Goal: Book appointment/travel/reservation

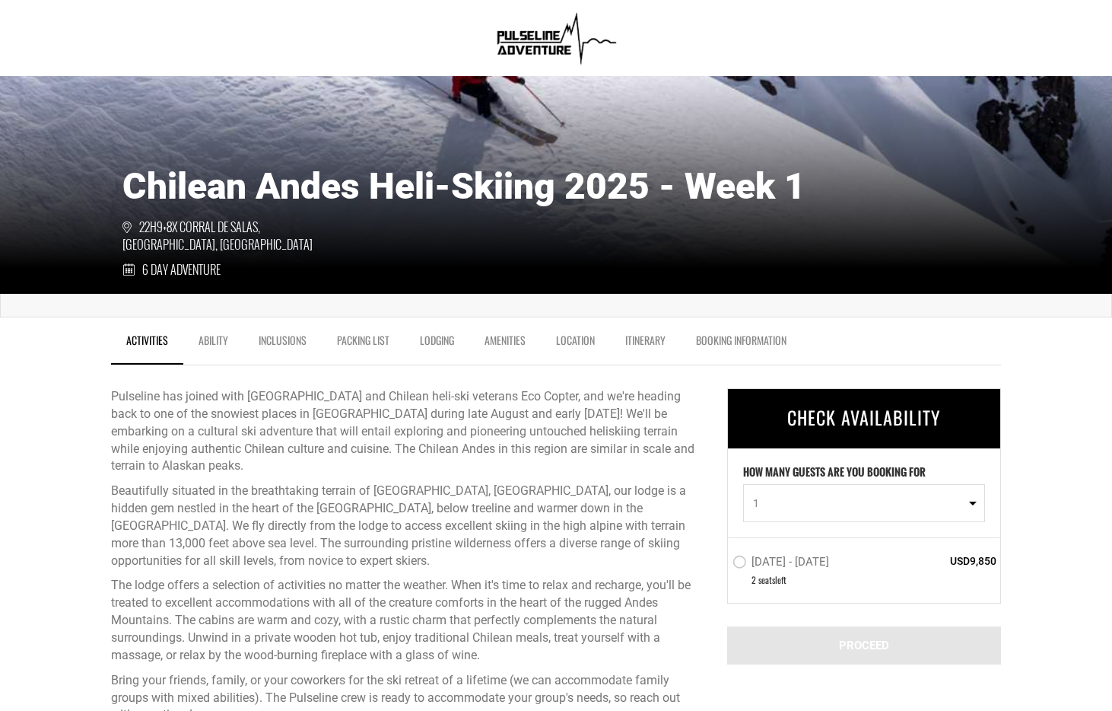
scroll to position [341, 0]
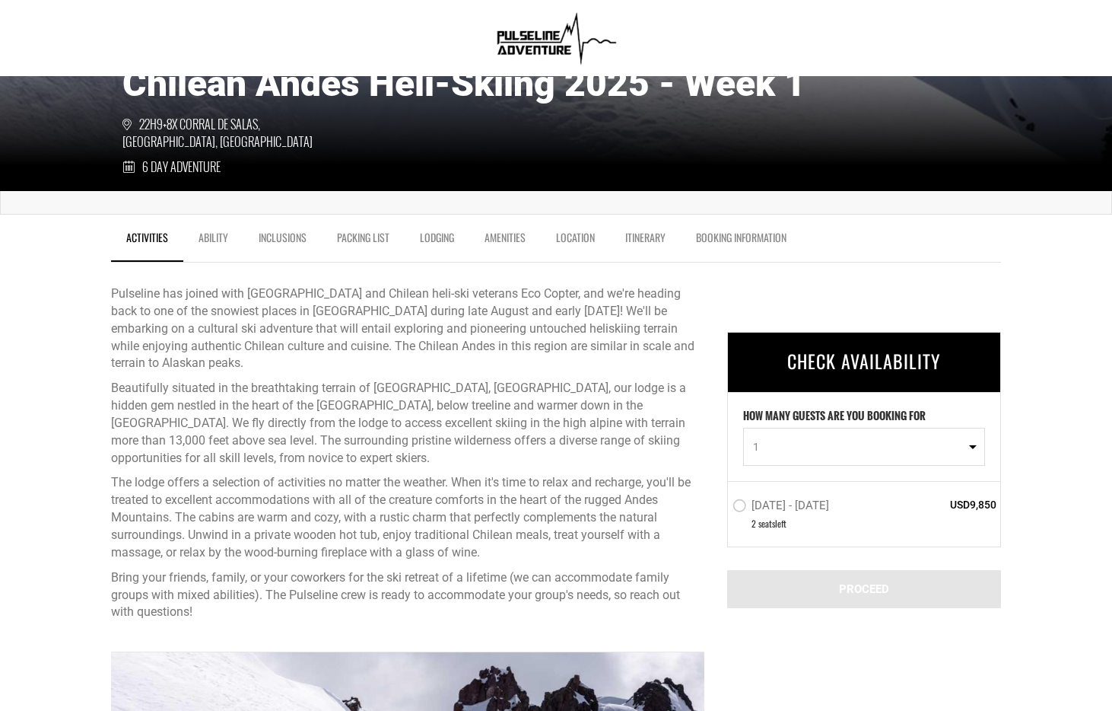
click at [783, 440] on span "1" at bounding box center [859, 446] width 212 height 15
click at [764, 492] on link "1" at bounding box center [864, 483] width 240 height 27
select select "1"
click at [733, 485] on div "[DATE] - [DATE] 2 seat s left USD9,850" at bounding box center [864, 513] width 272 height 65
click at [742, 509] on label "[DATE] - [DATE]" at bounding box center [783, 507] width 100 height 18
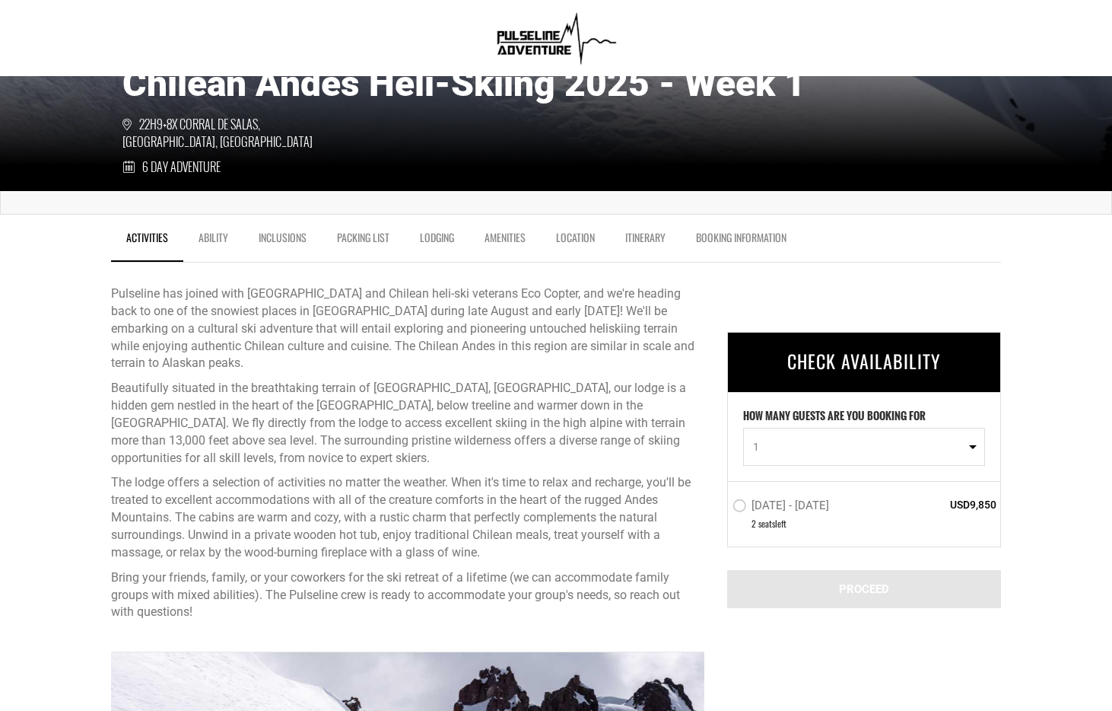
click at [722, 509] on input "[DATE] - [DATE]" at bounding box center [722, 512] width 0 height 34
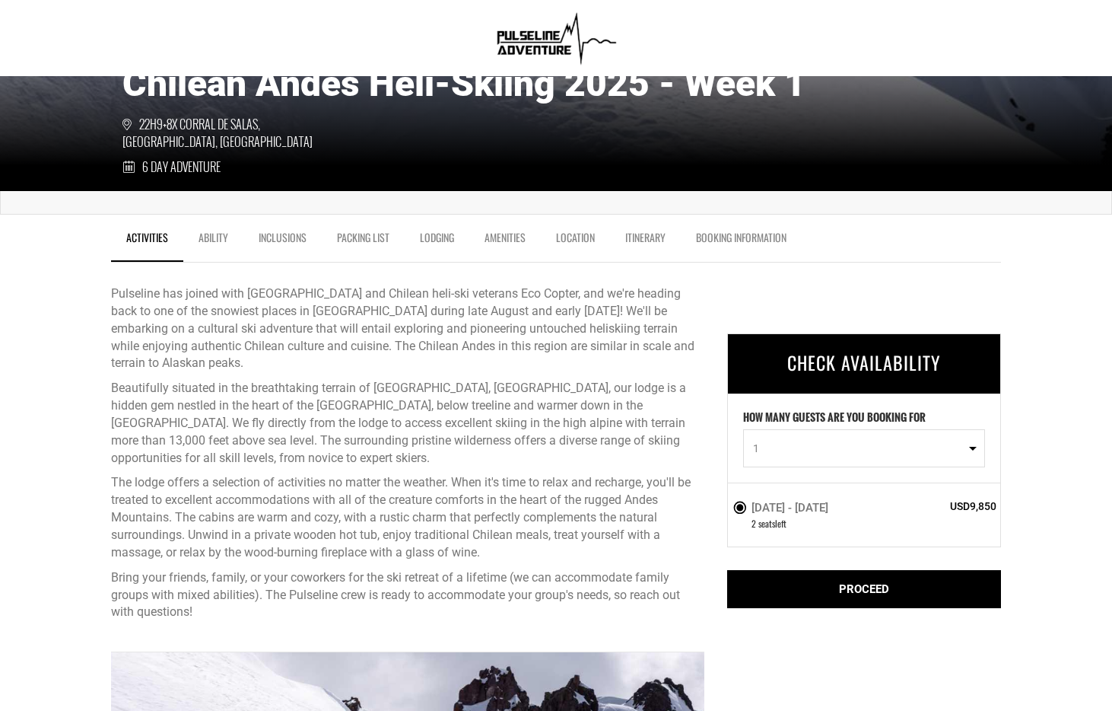
click at [215, 238] on link "Ability" at bounding box center [213, 241] width 60 height 38
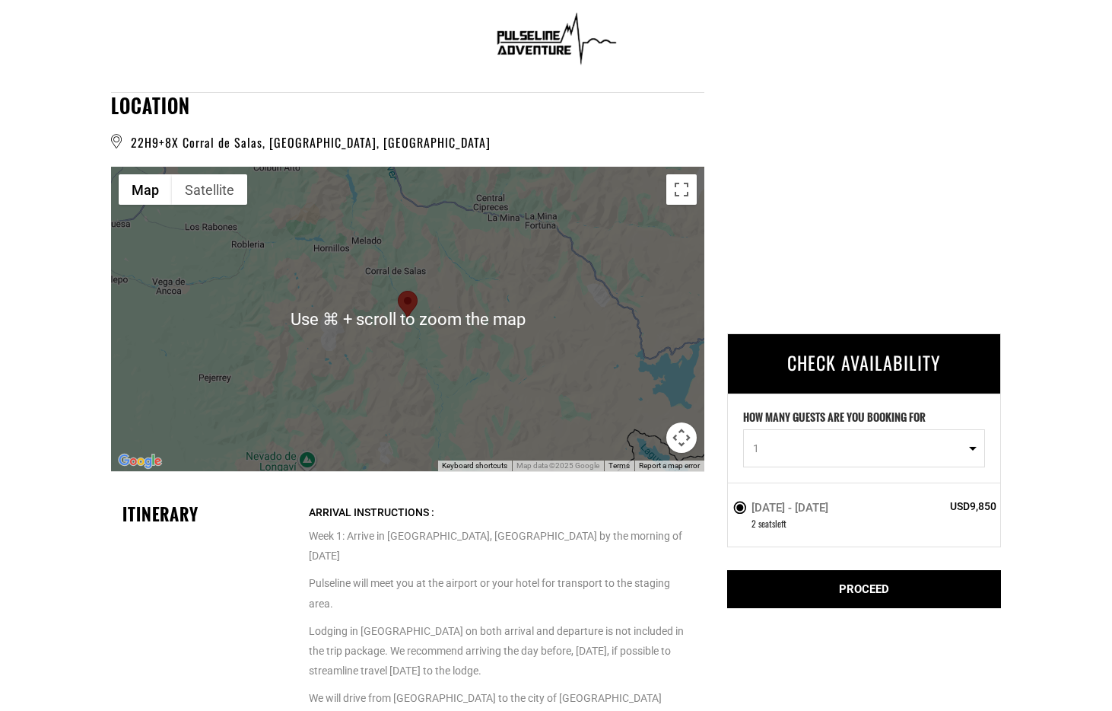
scroll to position [2891, 0]
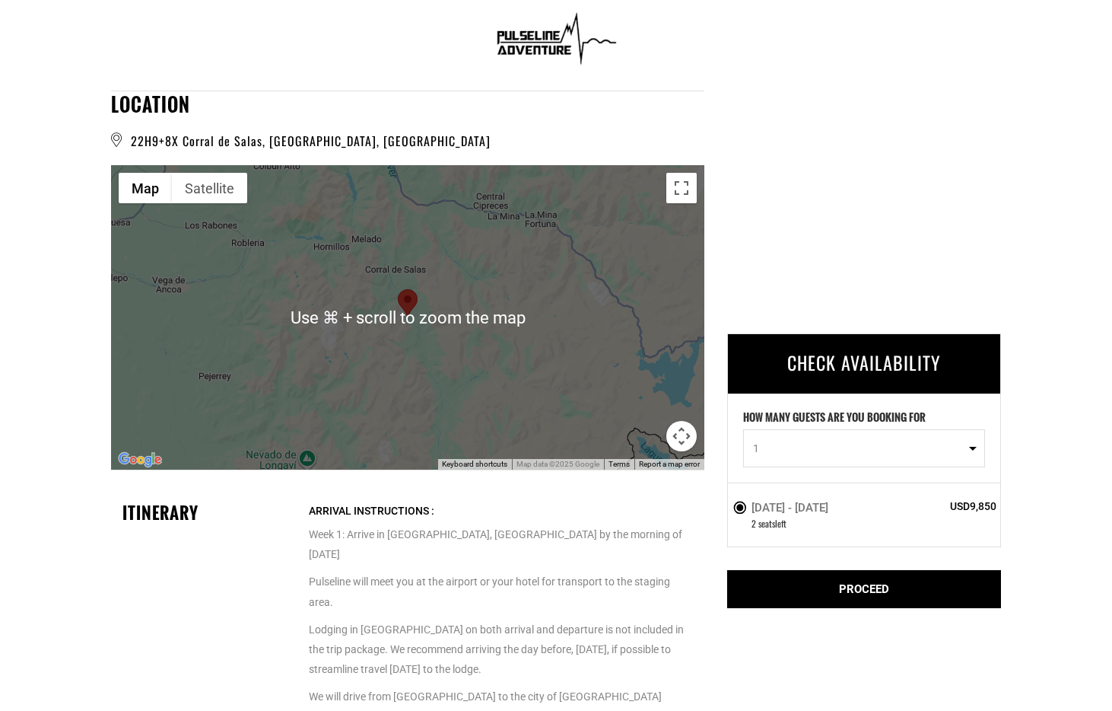
click at [410, 326] on div at bounding box center [407, 317] width 593 height 304
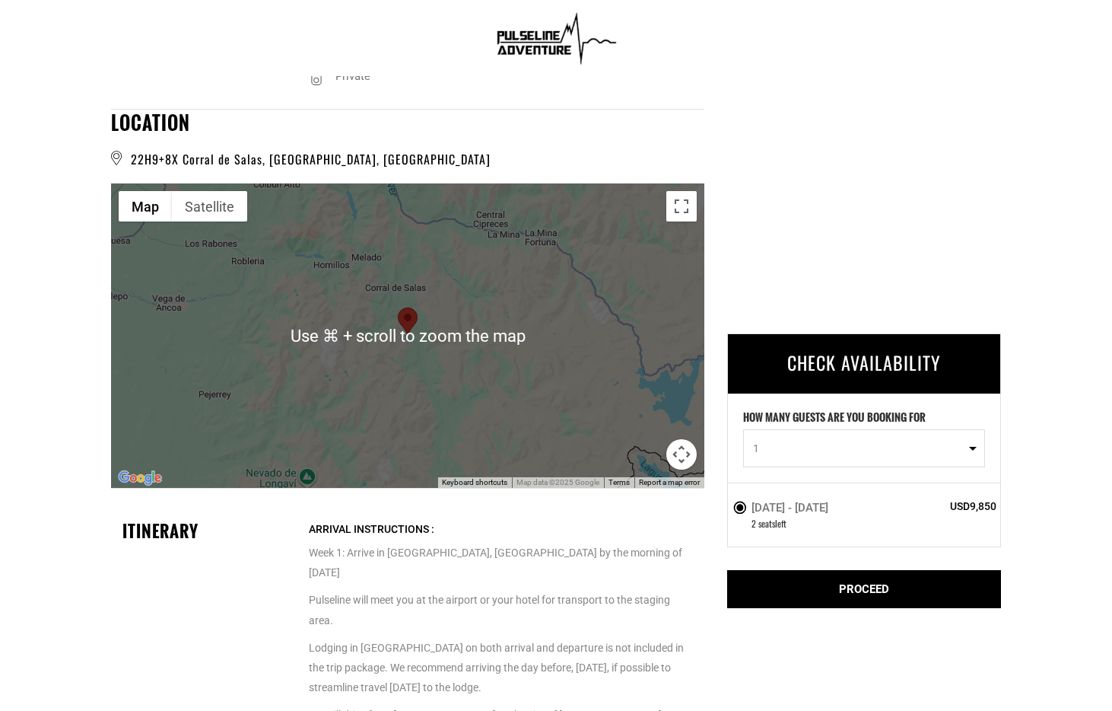
scroll to position [2880, 0]
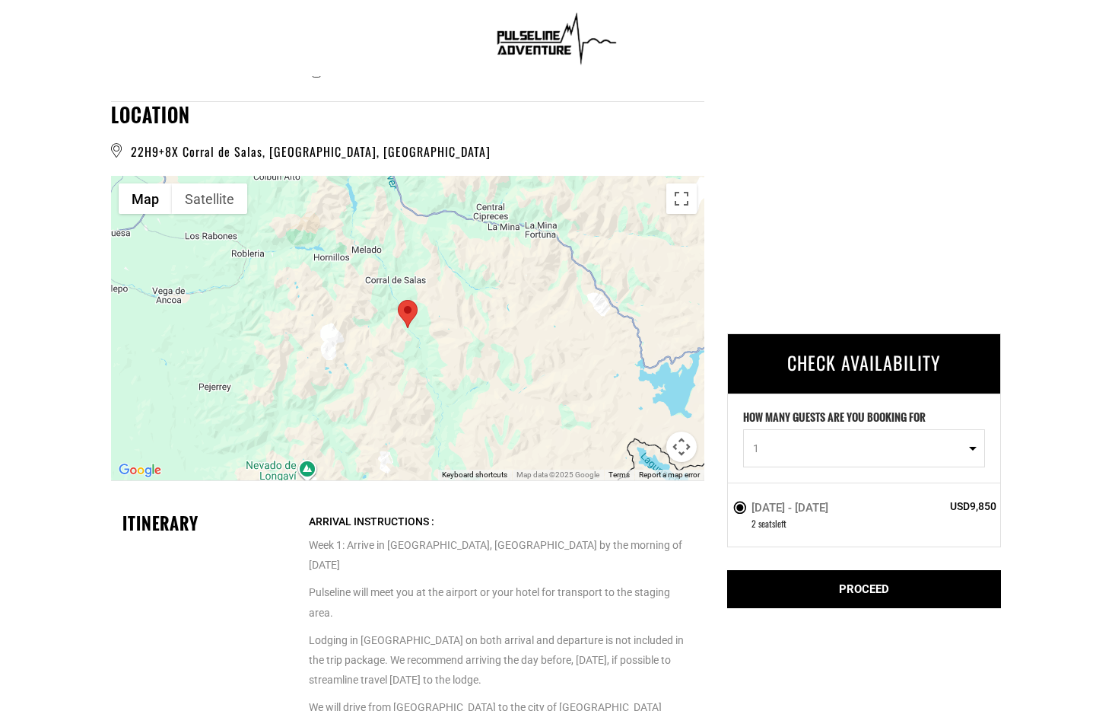
click at [398, 300] on area at bounding box center [398, 300] width 0 height 0
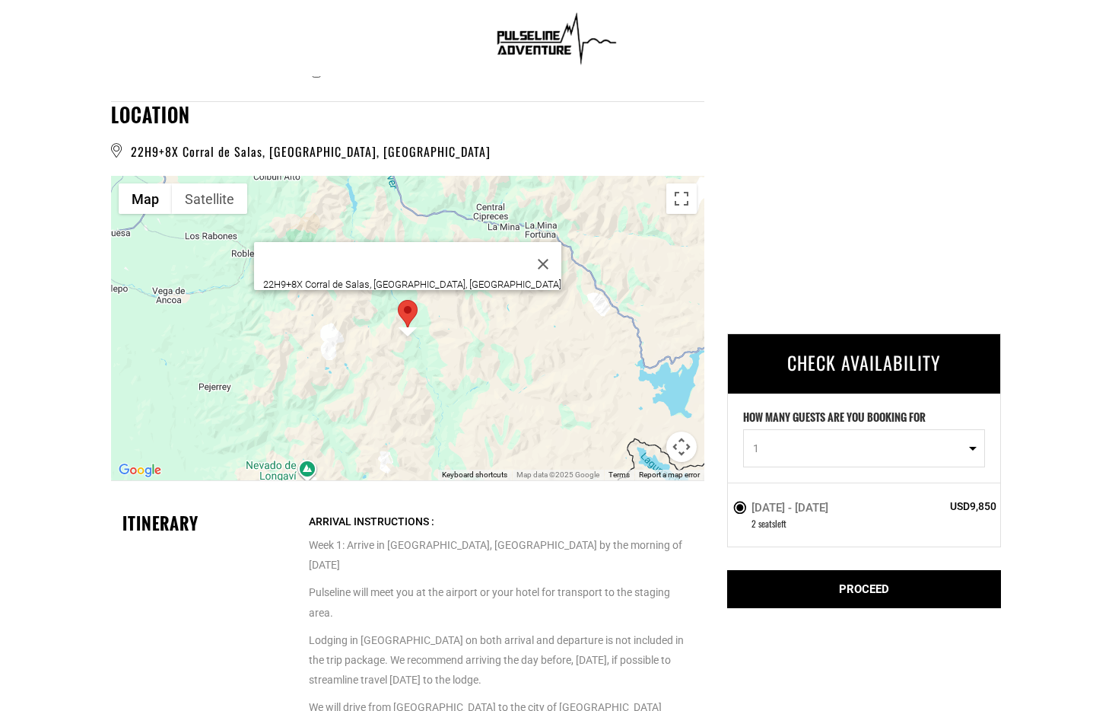
click at [398, 300] on area at bounding box center [398, 300] width 0 height 0
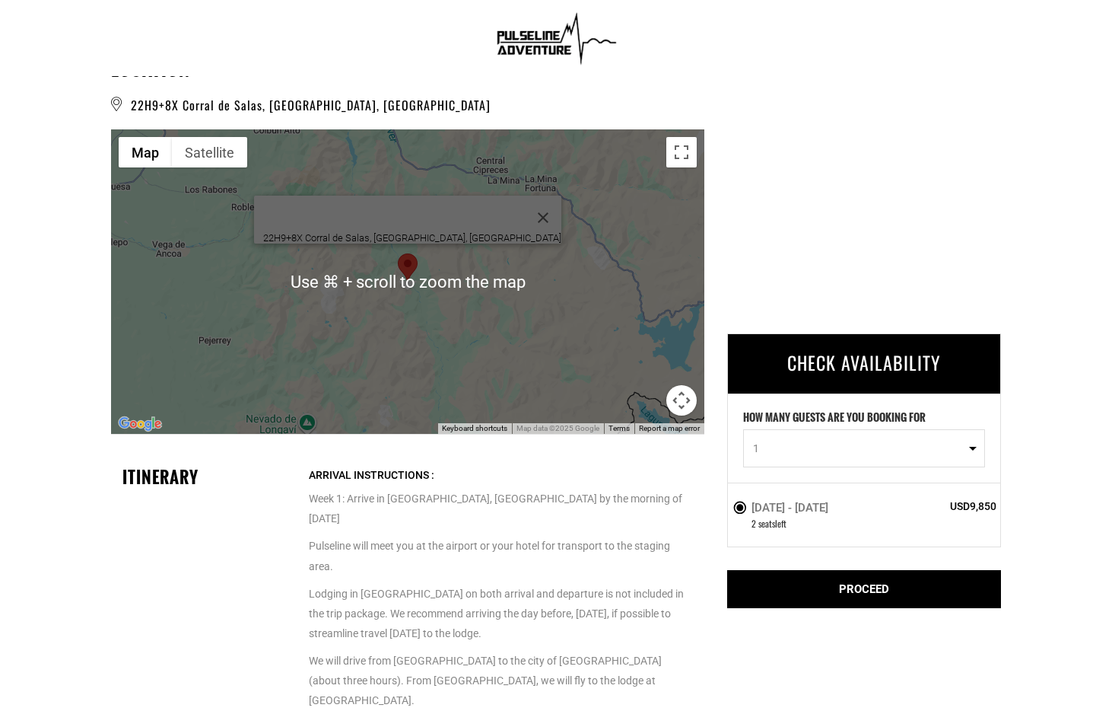
scroll to position [2927, 0]
click at [674, 398] on button "Map camera controls" at bounding box center [682, 399] width 30 height 30
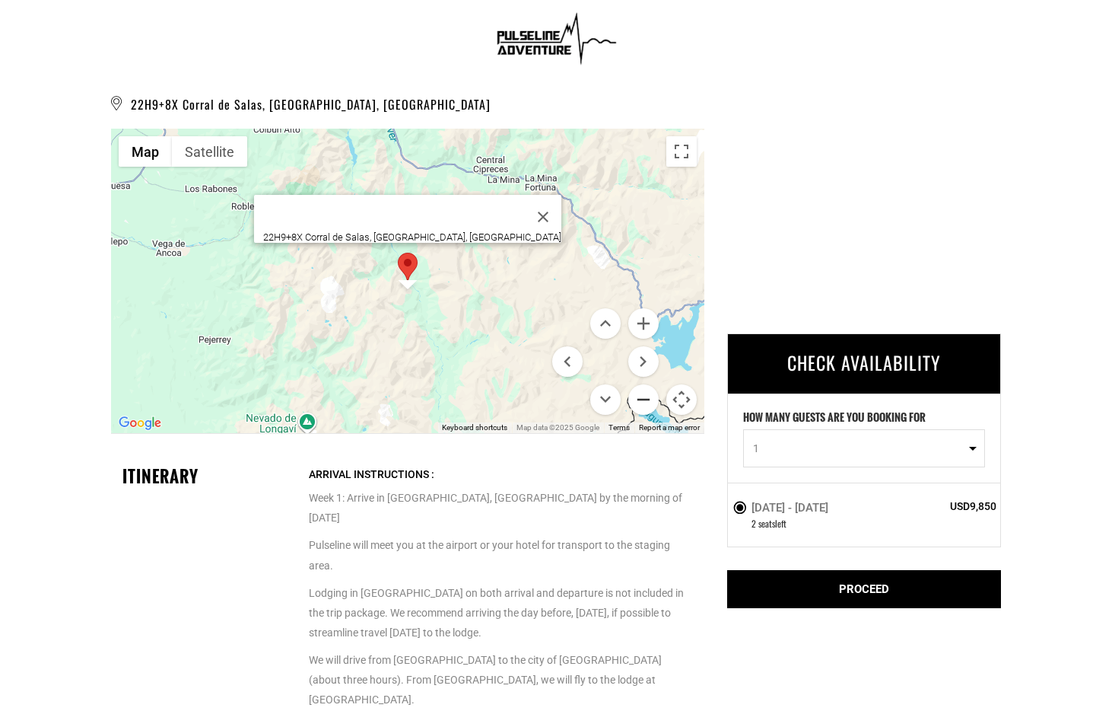
click at [638, 399] on button "Zoom out" at bounding box center [643, 399] width 30 height 30
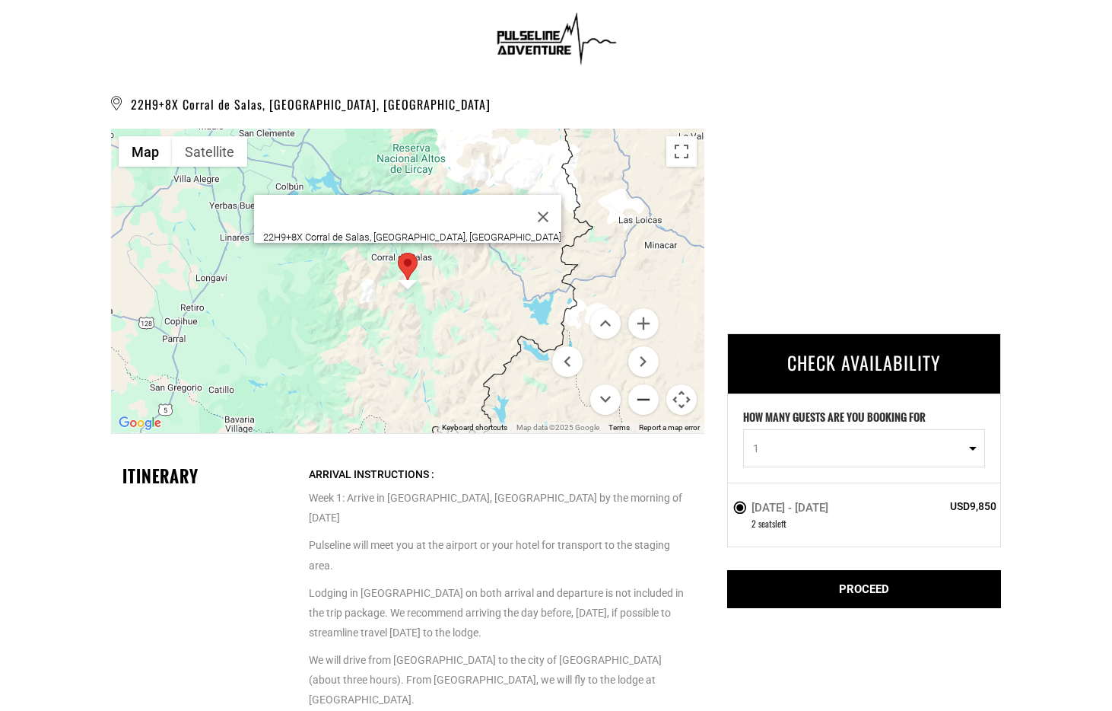
click at [638, 399] on button "Zoom out" at bounding box center [643, 399] width 30 height 30
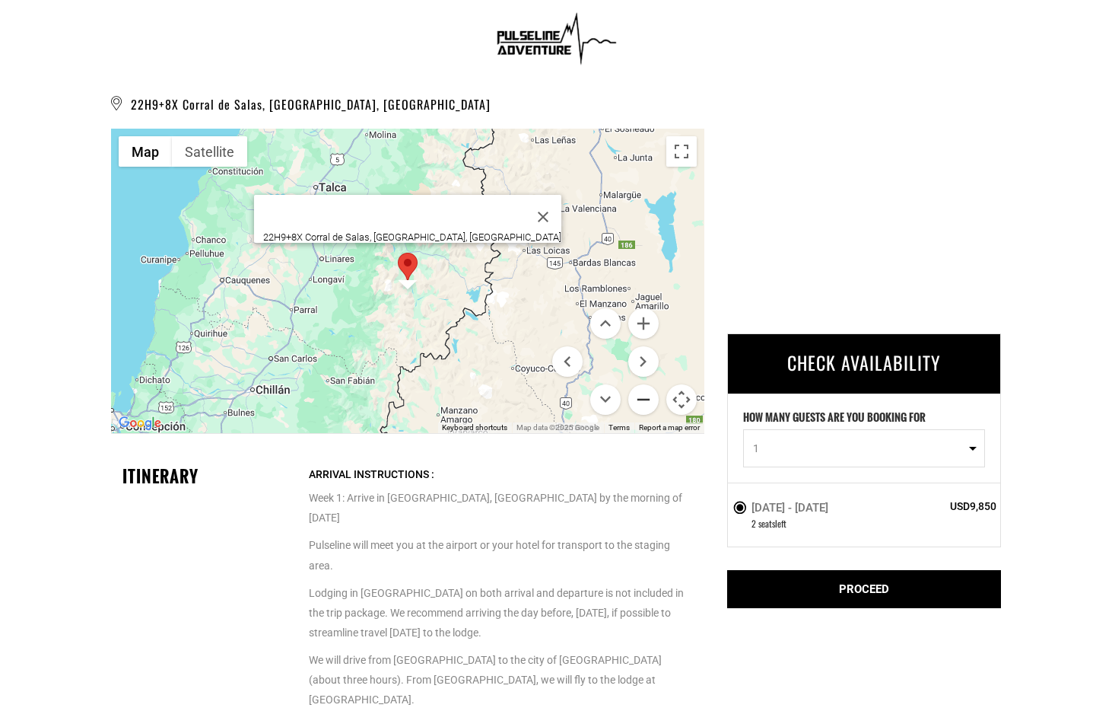
click at [638, 399] on button "Zoom out" at bounding box center [643, 399] width 30 height 30
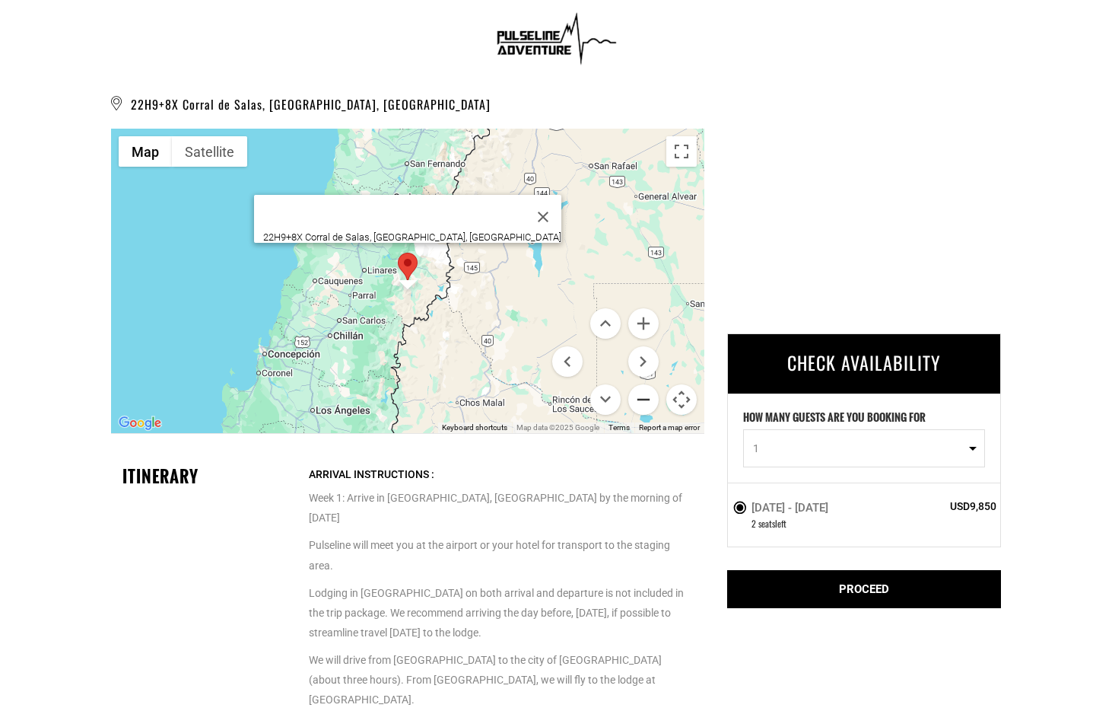
click at [638, 399] on button "Zoom out" at bounding box center [643, 399] width 30 height 30
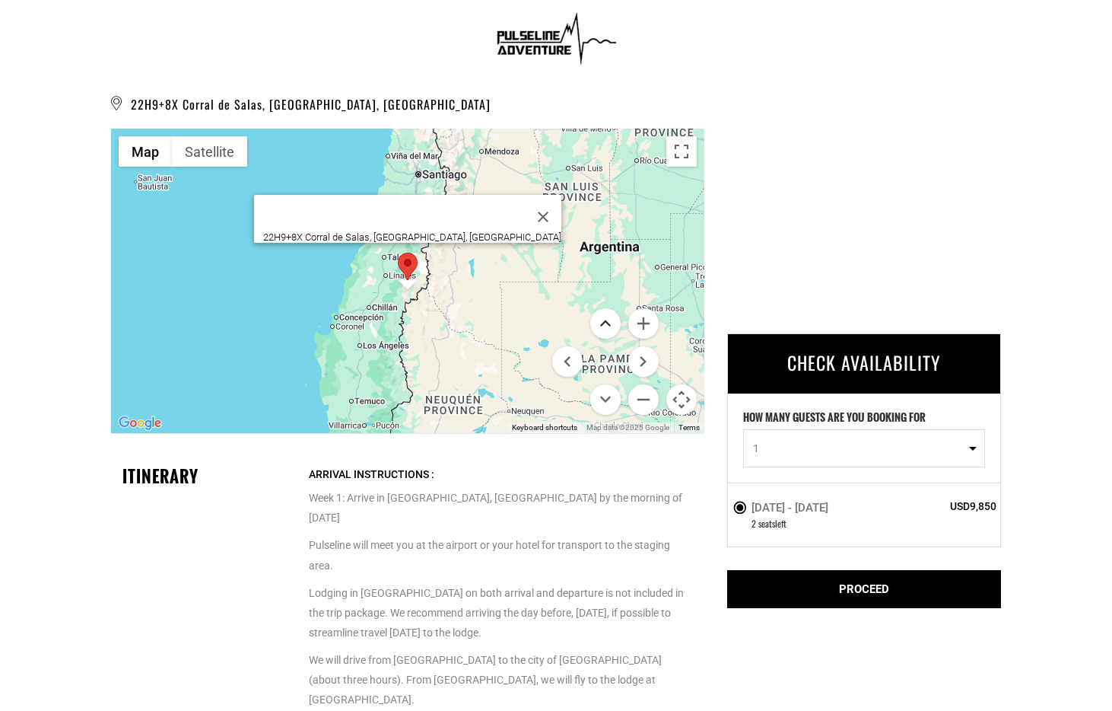
click at [608, 326] on button "Move up" at bounding box center [605, 323] width 30 height 30
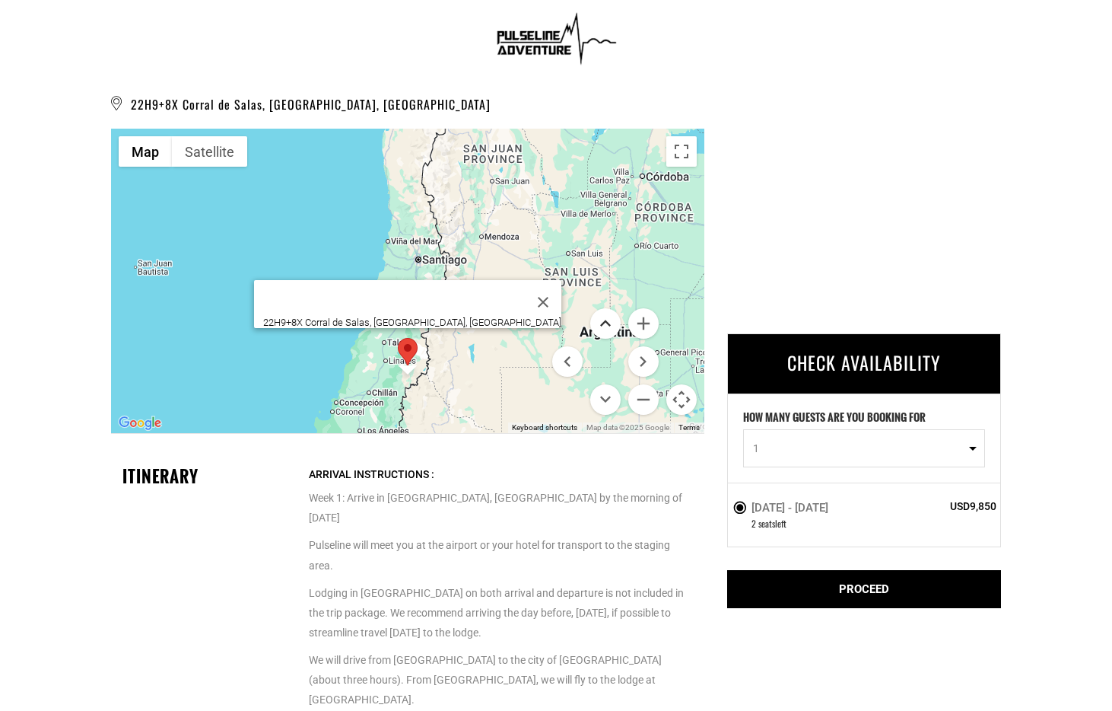
click at [608, 326] on button "Move up" at bounding box center [605, 323] width 30 height 30
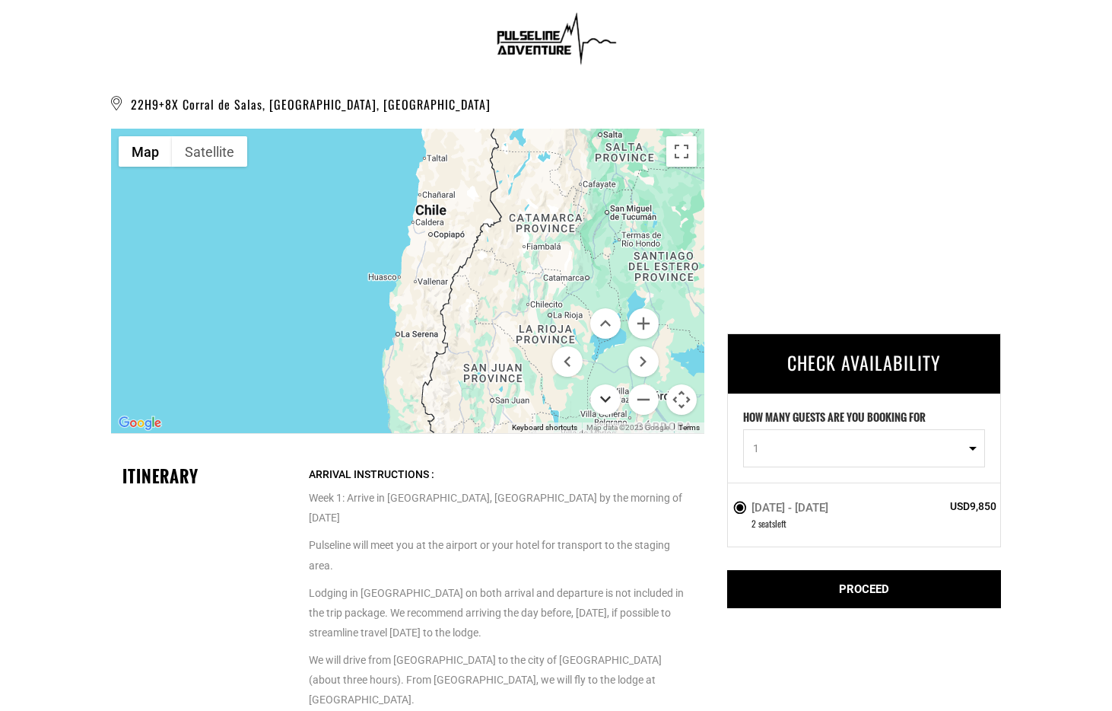
click at [598, 392] on button "Move down" at bounding box center [605, 399] width 30 height 30
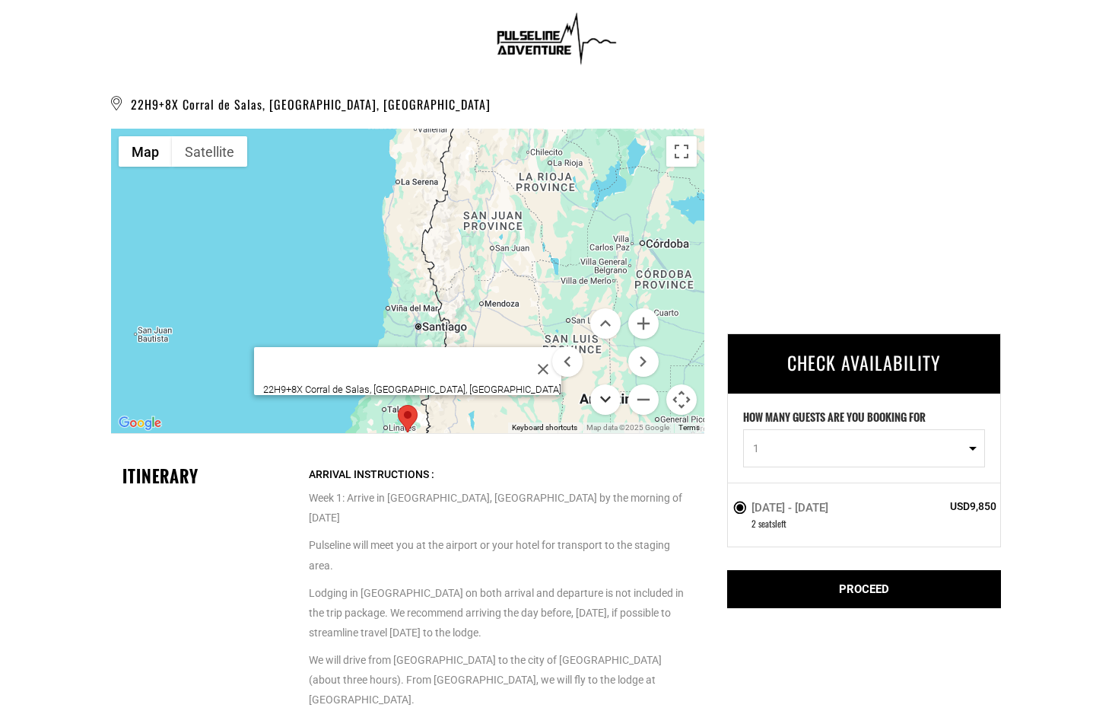
click at [598, 392] on button "Move down" at bounding box center [605, 399] width 30 height 30
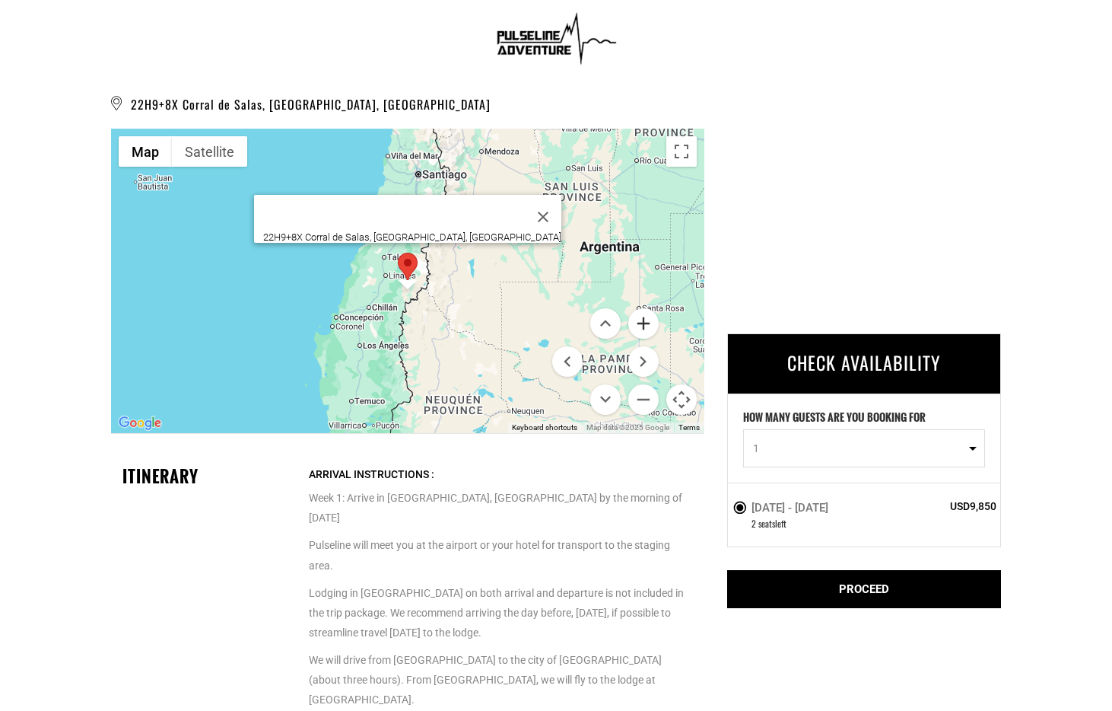
click at [644, 324] on button "Zoom in" at bounding box center [643, 323] width 30 height 30
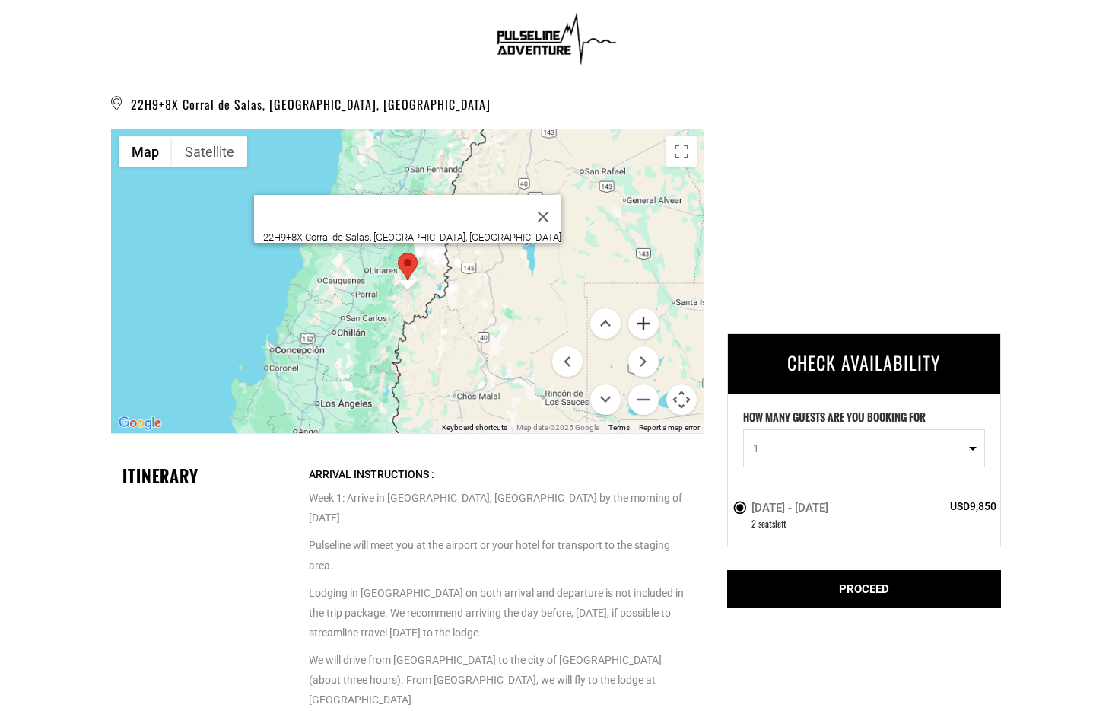
click at [644, 324] on button "Zoom in" at bounding box center [643, 323] width 30 height 30
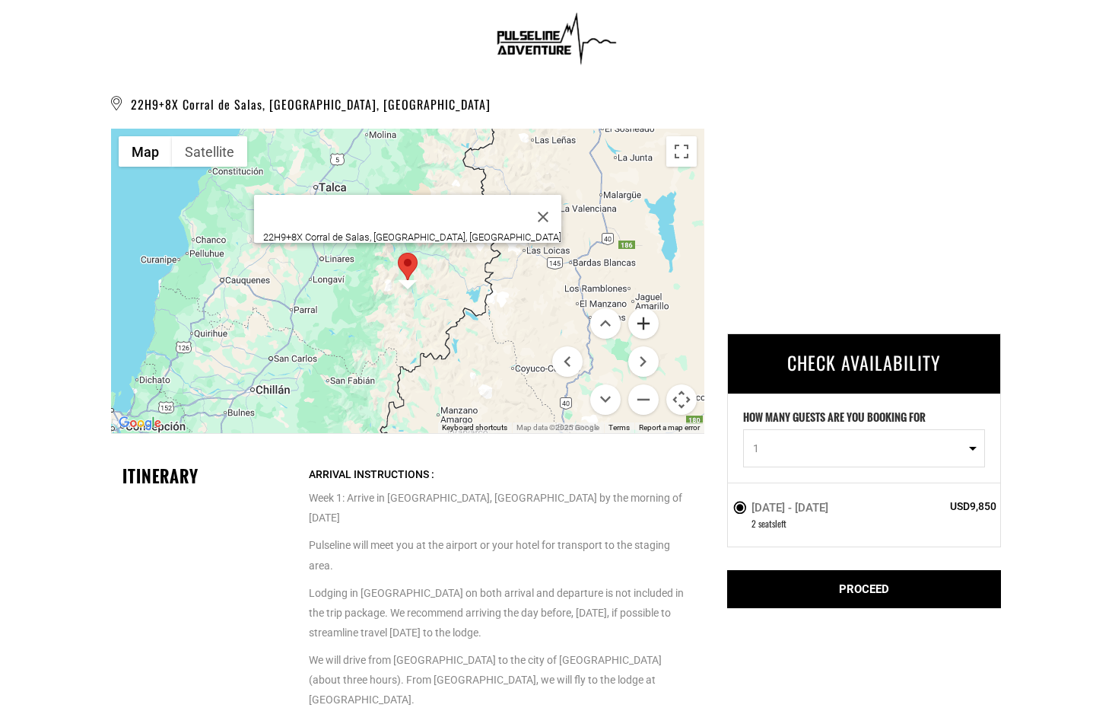
click at [644, 324] on button "Zoom in" at bounding box center [643, 323] width 30 height 30
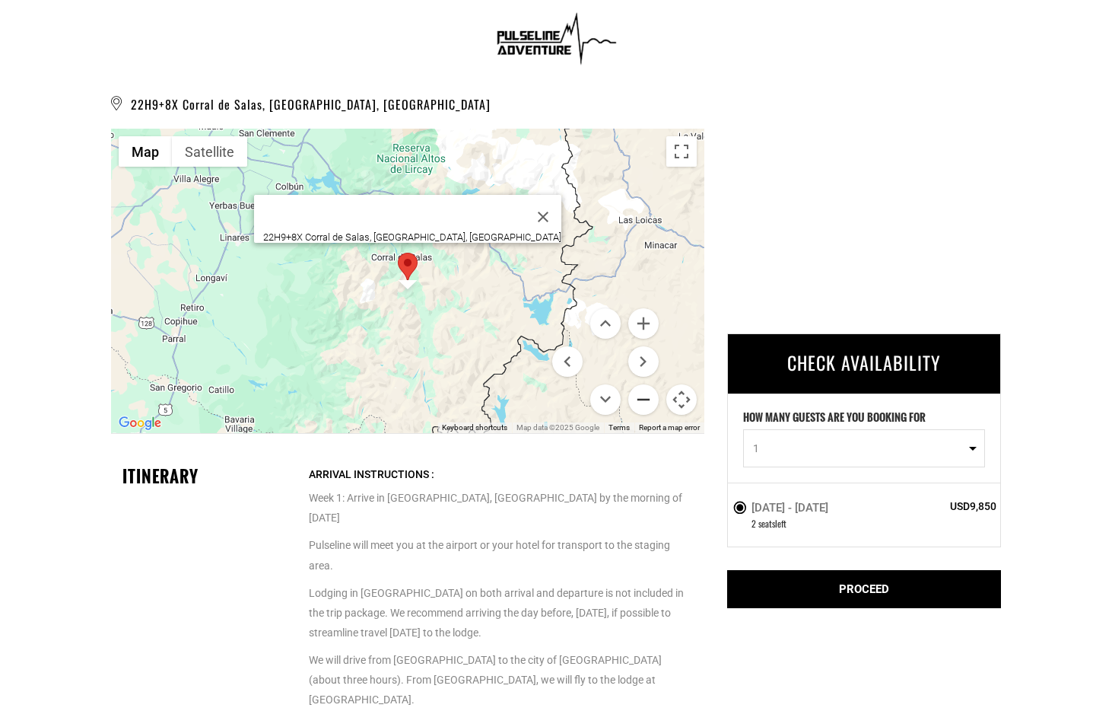
click at [636, 395] on button "Zoom out" at bounding box center [643, 399] width 30 height 30
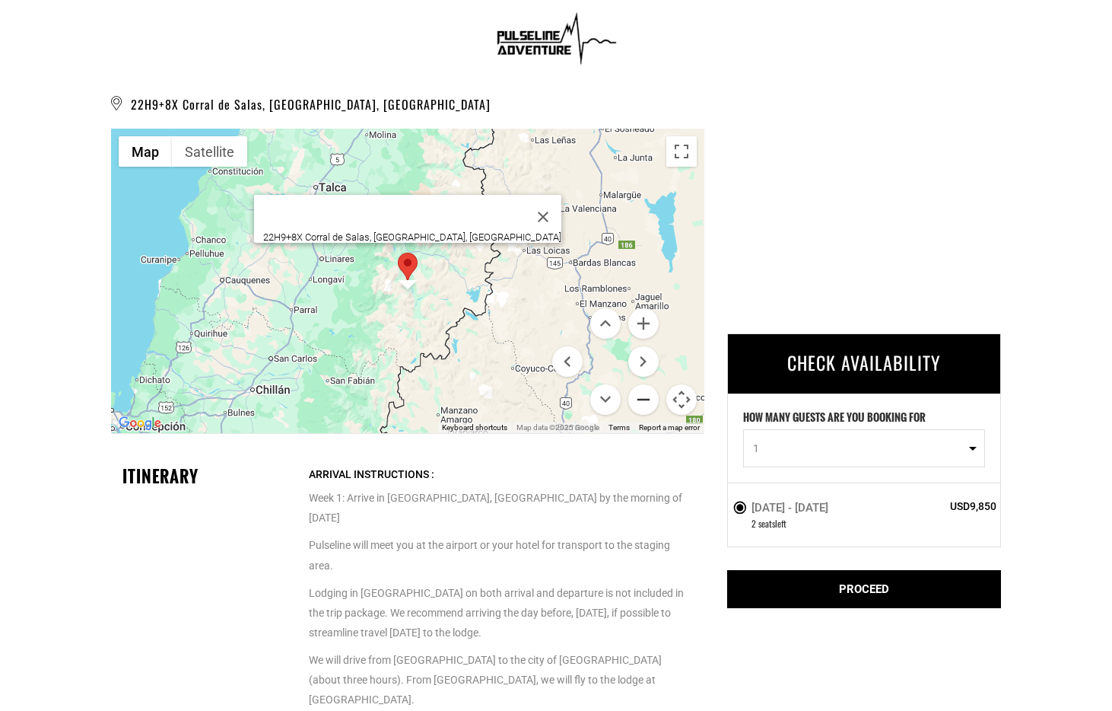
click at [637, 395] on button "Zoom out" at bounding box center [643, 399] width 30 height 30
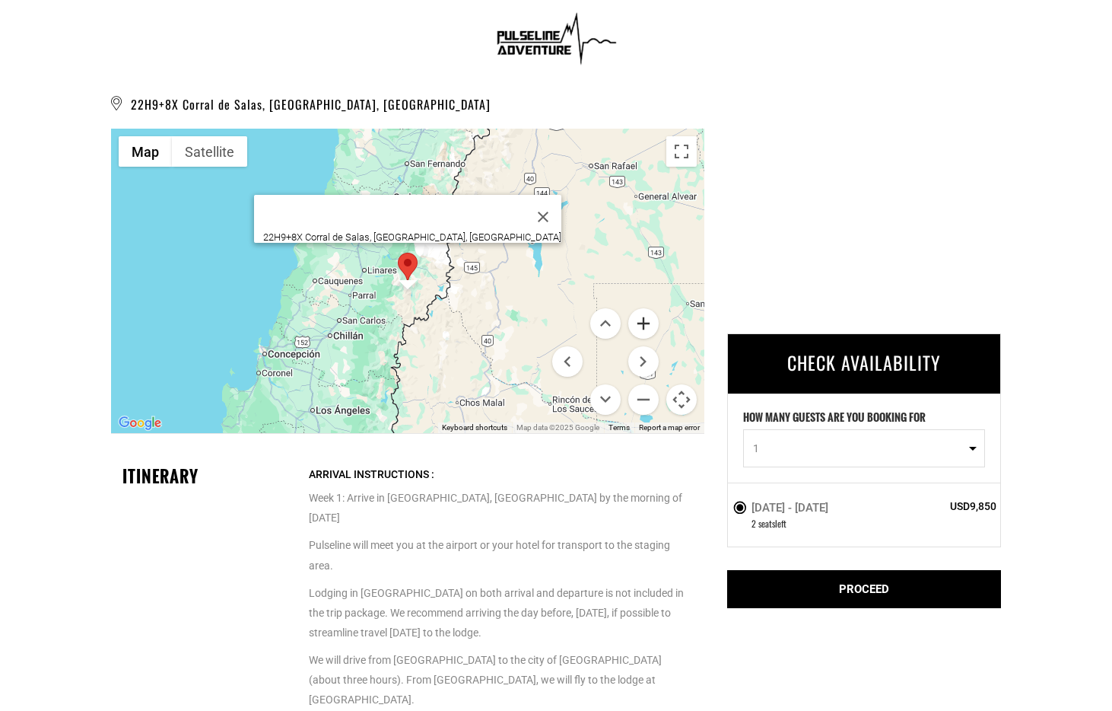
click at [638, 329] on button "Zoom in" at bounding box center [643, 323] width 30 height 30
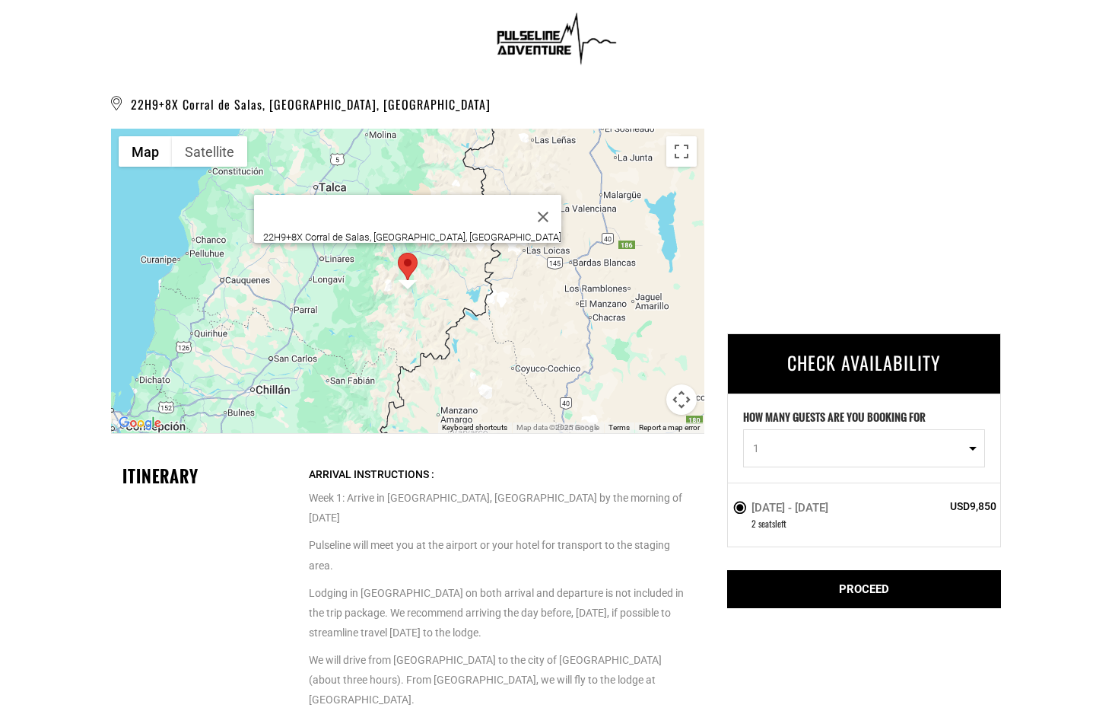
click at [525, 208] on button "Close" at bounding box center [543, 217] width 37 height 37
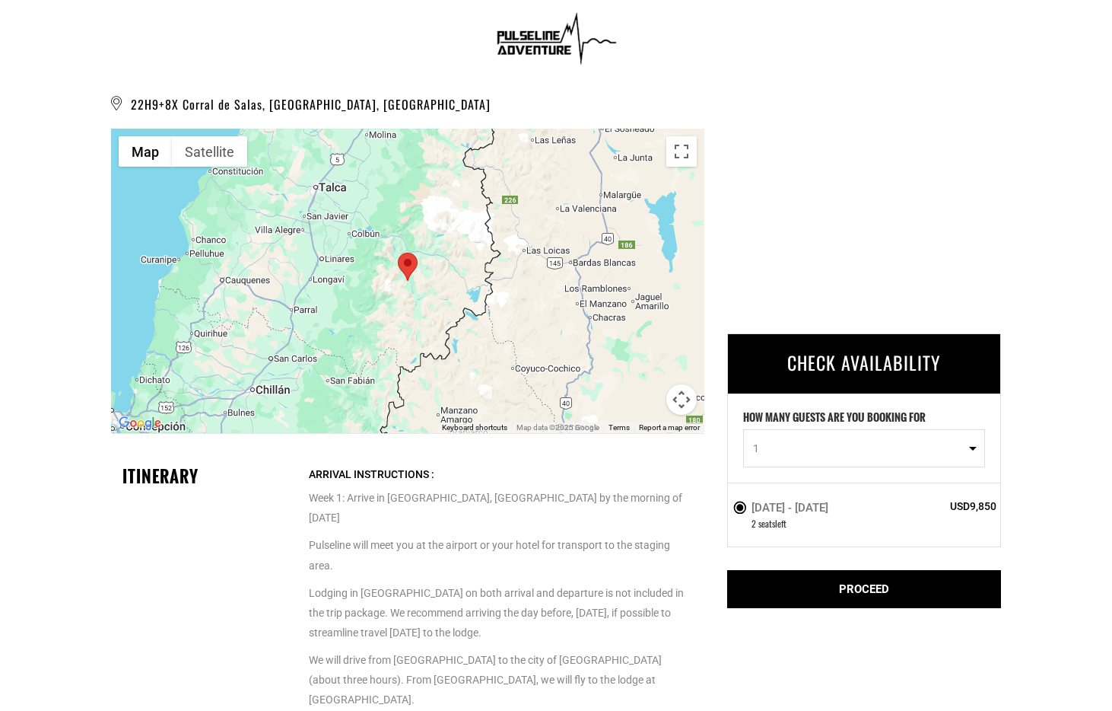
click at [676, 398] on button "Map camera controls" at bounding box center [682, 399] width 30 height 30
click at [644, 402] on button "Zoom out" at bounding box center [643, 399] width 30 height 30
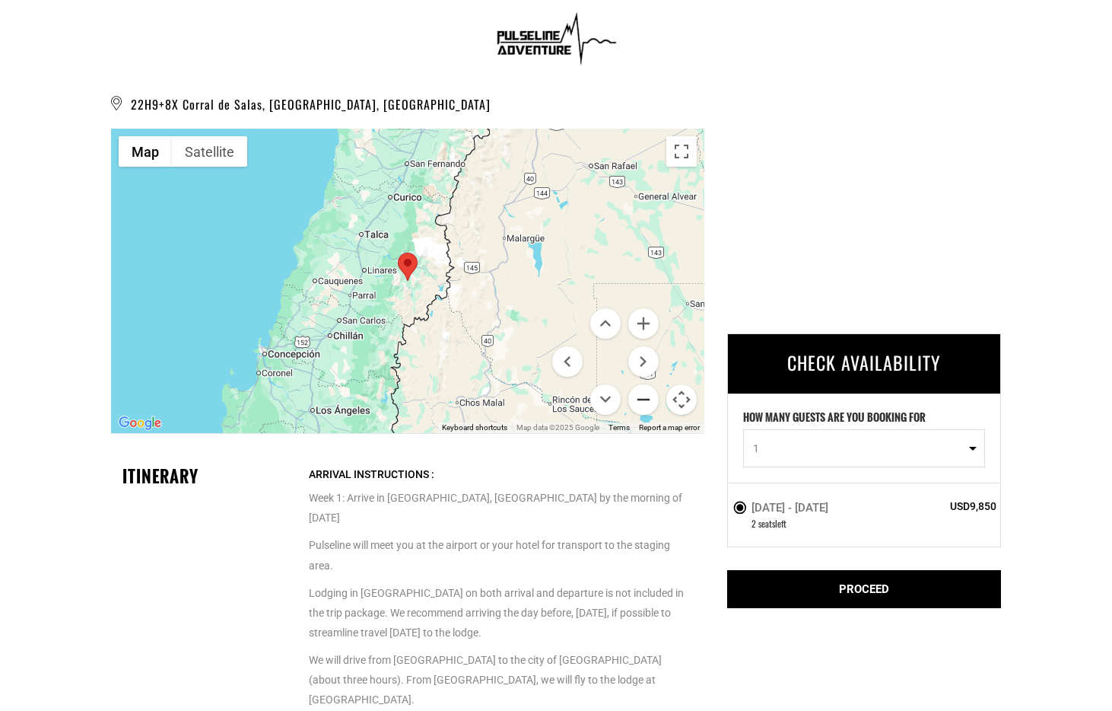
click at [644, 402] on button "Zoom out" at bounding box center [643, 399] width 30 height 30
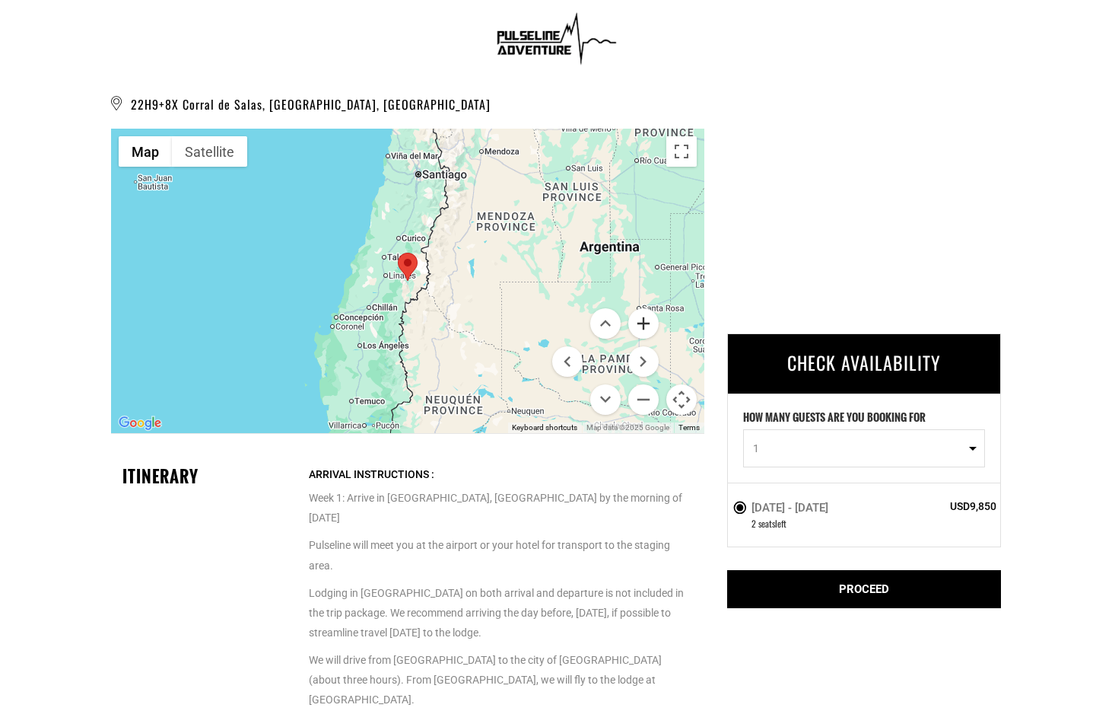
click at [642, 330] on button "Zoom in" at bounding box center [643, 323] width 30 height 30
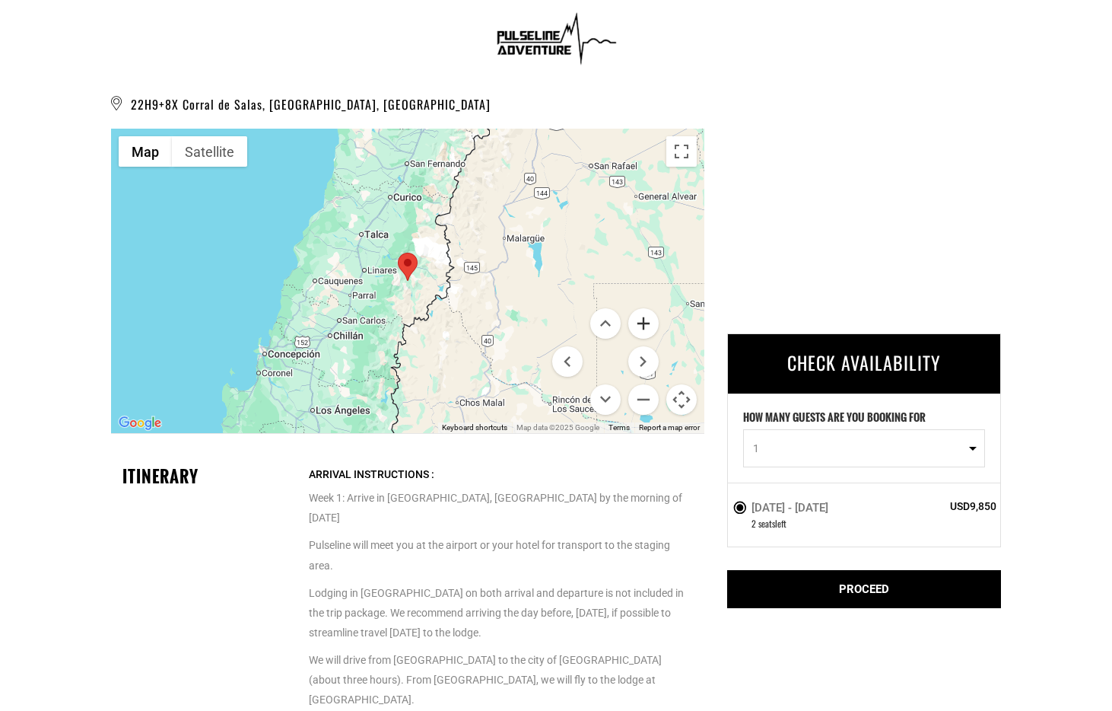
click at [642, 330] on button "Zoom in" at bounding box center [643, 323] width 30 height 30
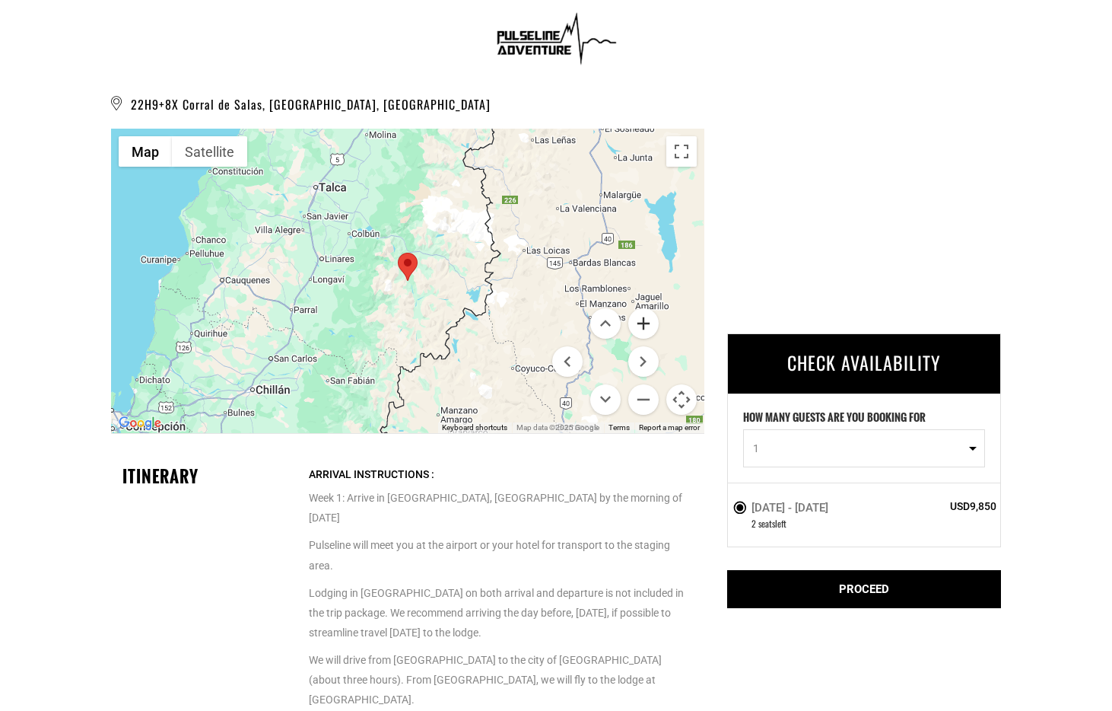
click at [642, 330] on button "Zoom in" at bounding box center [643, 323] width 30 height 30
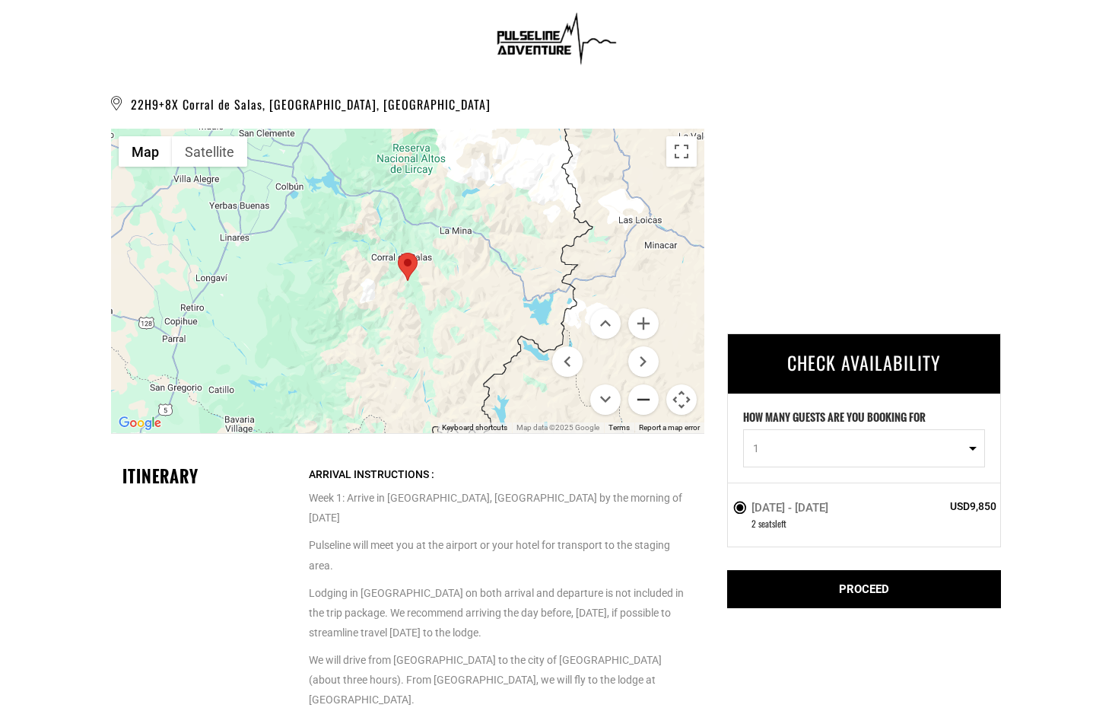
click at [641, 393] on button "Zoom out" at bounding box center [643, 399] width 30 height 30
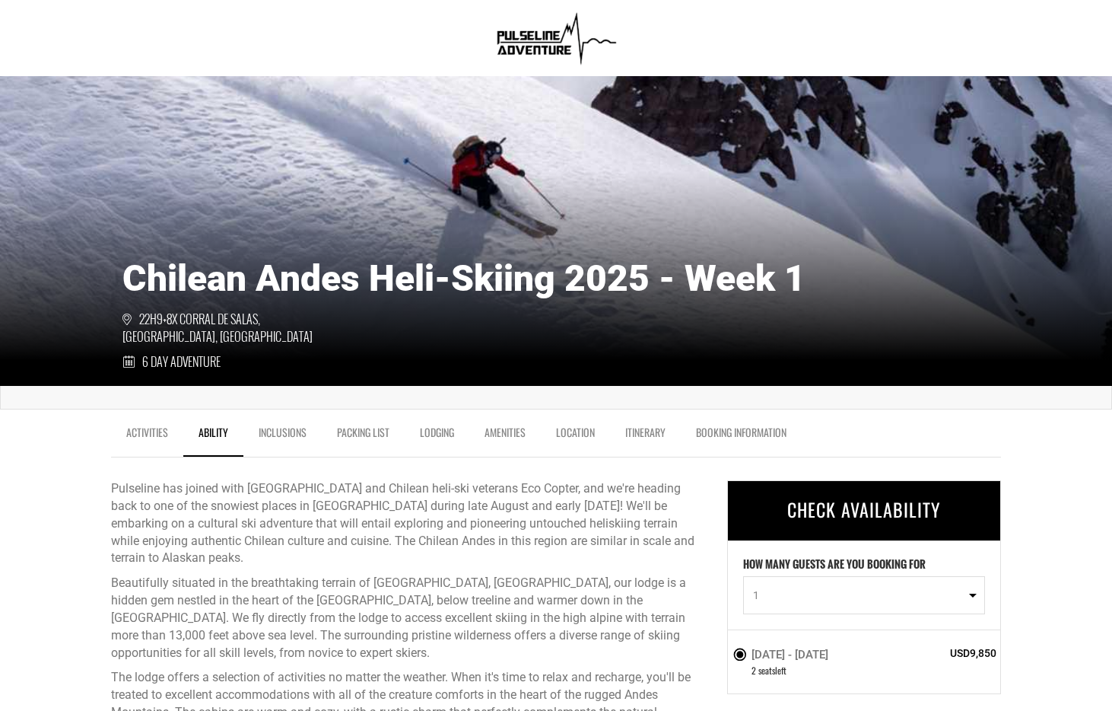
scroll to position [147, 0]
